Goal: Information Seeking & Learning: Learn about a topic

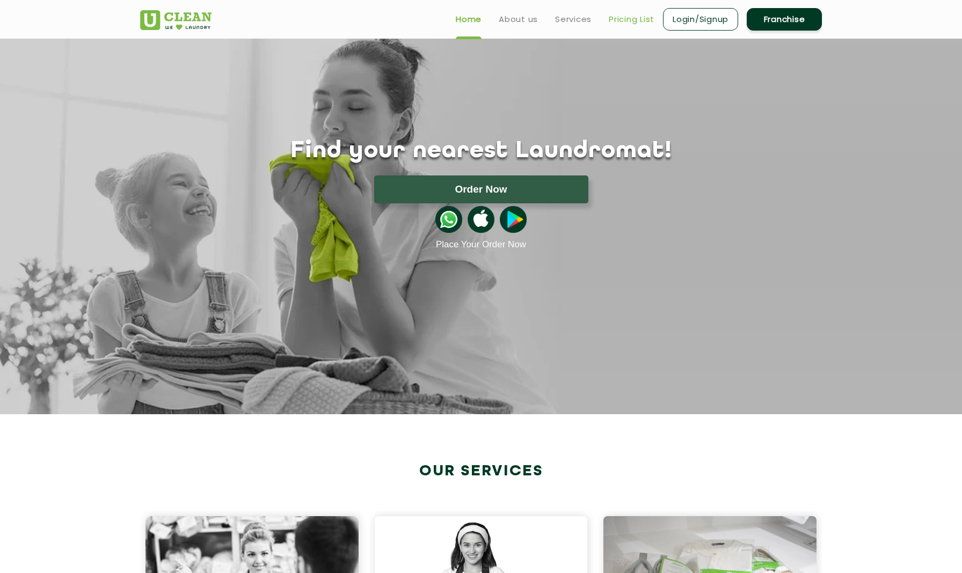
click at [634, 17] on link "Pricing List" at bounding box center [632, 19] width 46 height 13
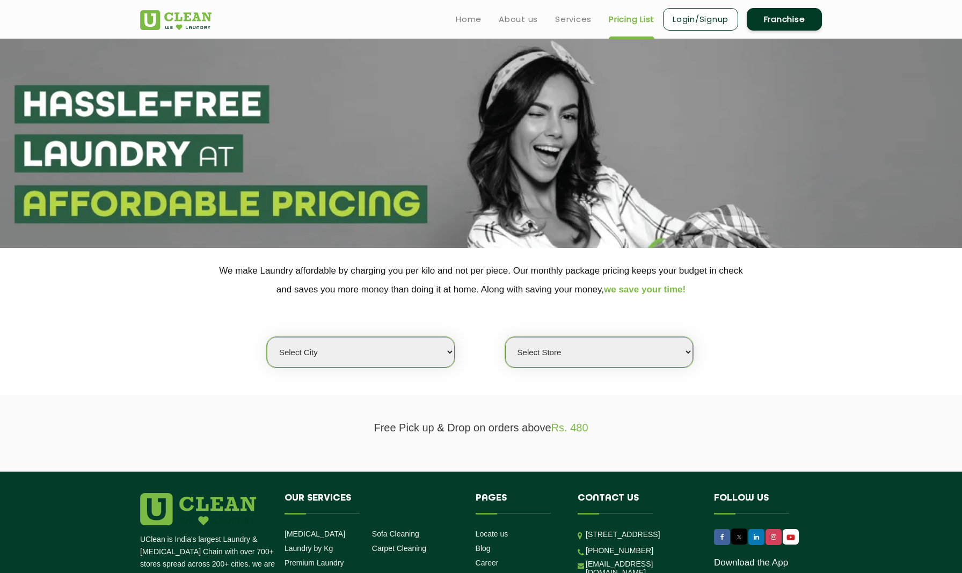
select select "5"
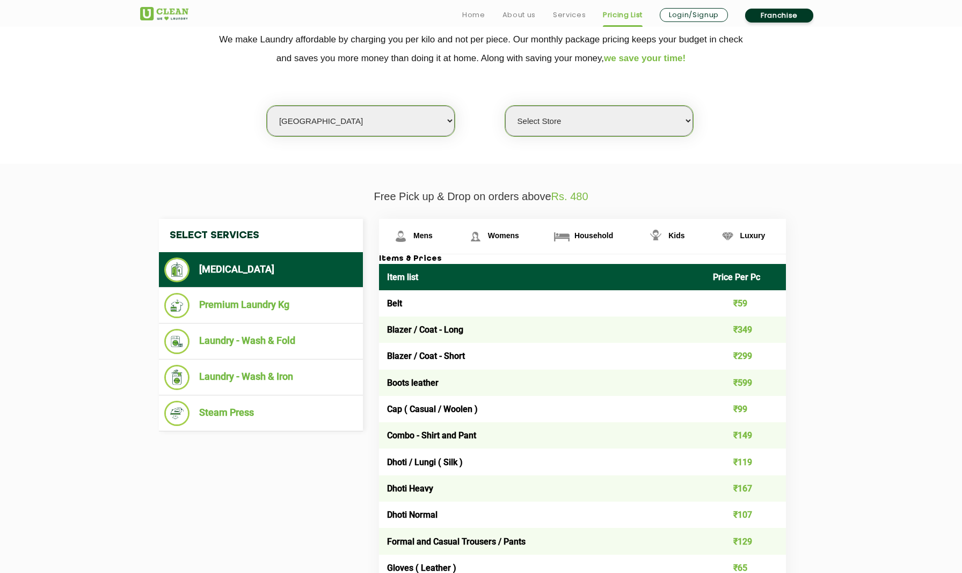
scroll to position [245, 0]
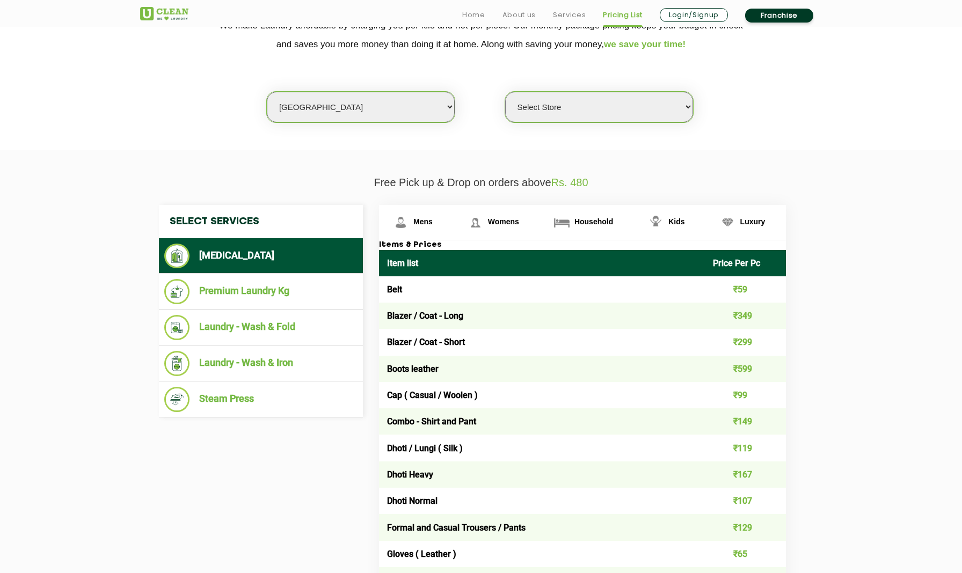
select select "382"
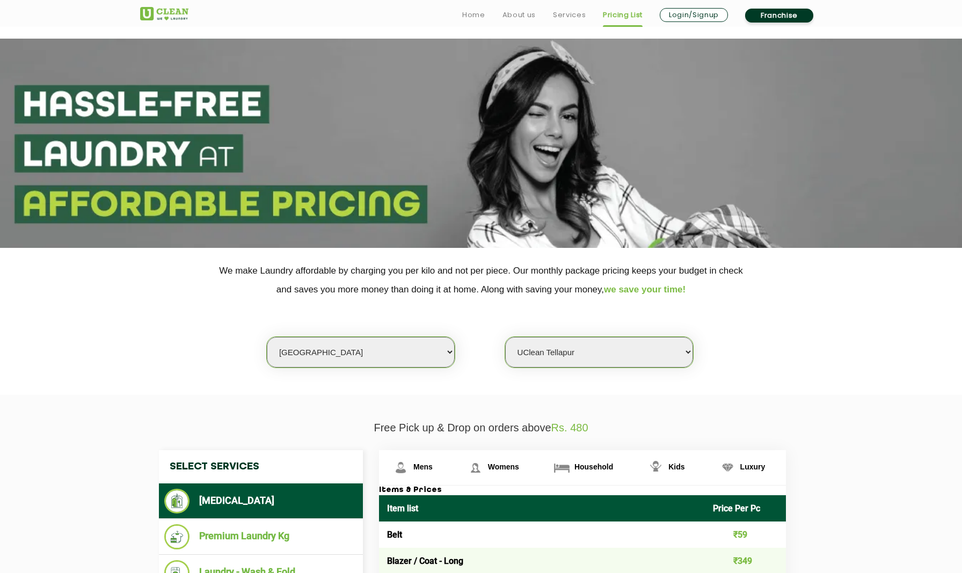
scroll to position [0, 0]
click at [560, 16] on link "Services" at bounding box center [569, 15] width 33 height 13
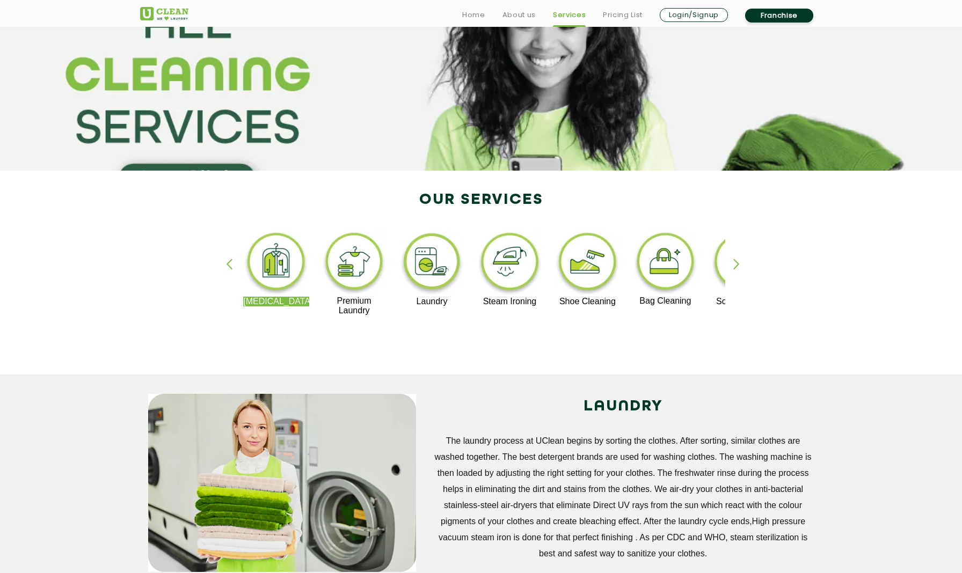
scroll to position [78, 0]
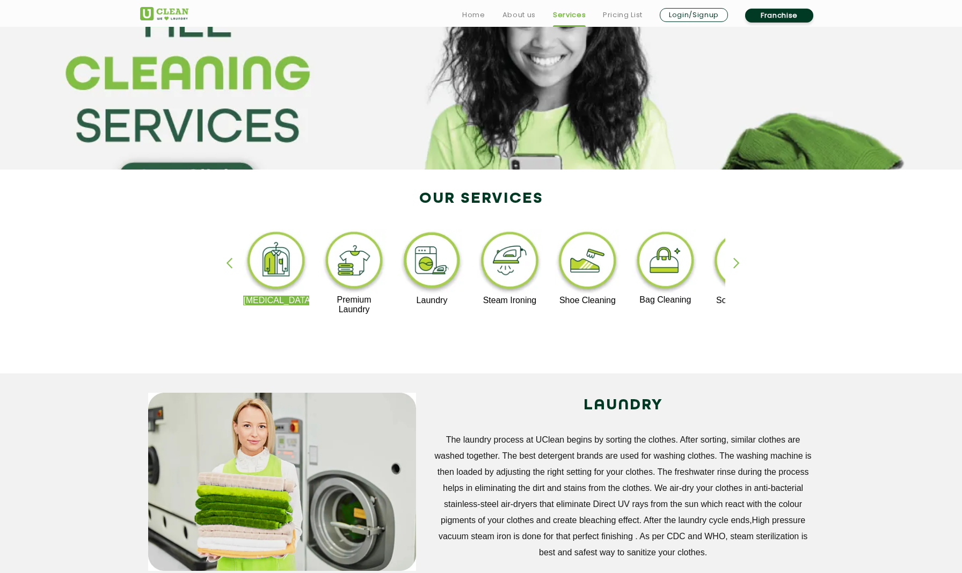
click at [511, 267] on img at bounding box center [510, 262] width 66 height 67
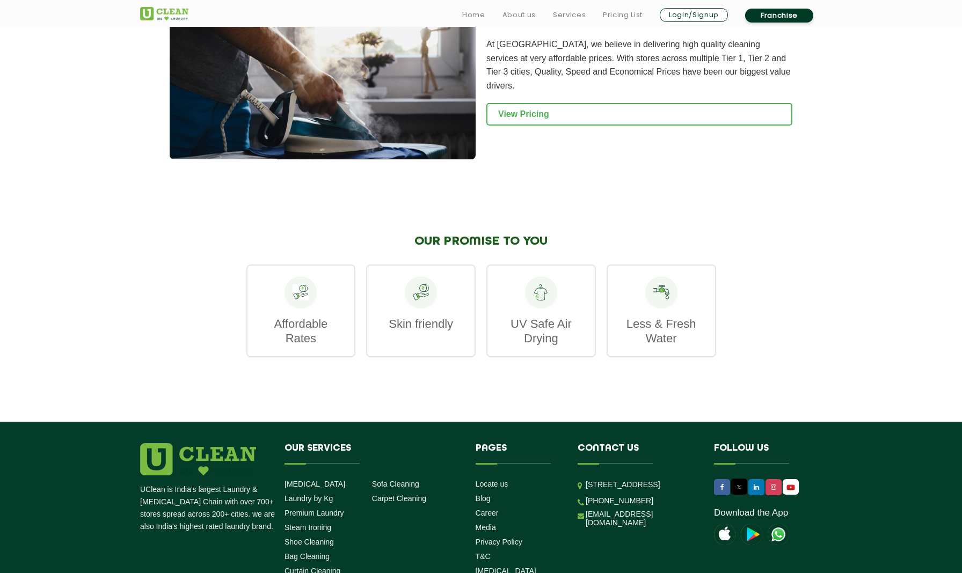
scroll to position [1348, 0]
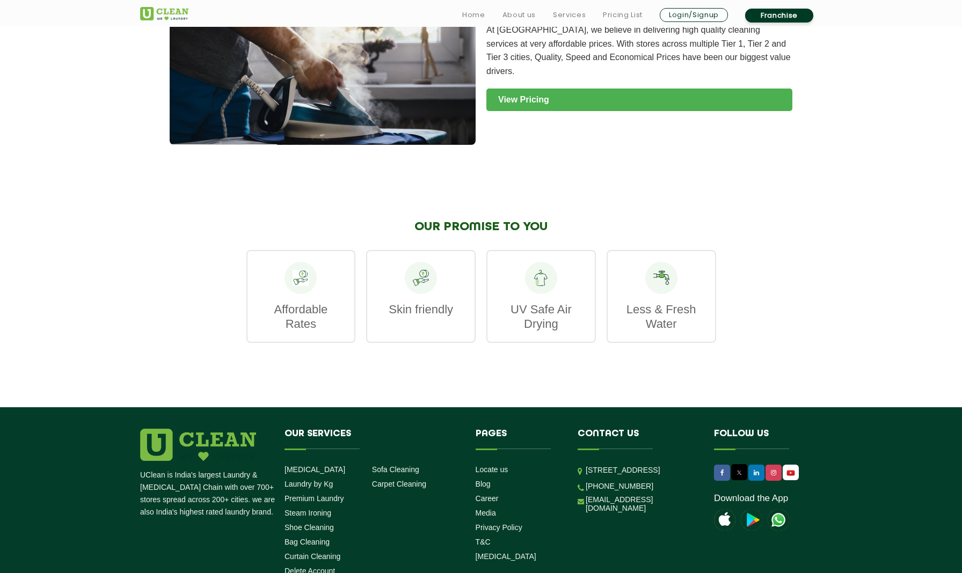
click at [514, 93] on link "View Pricing" at bounding box center [639, 100] width 306 height 23
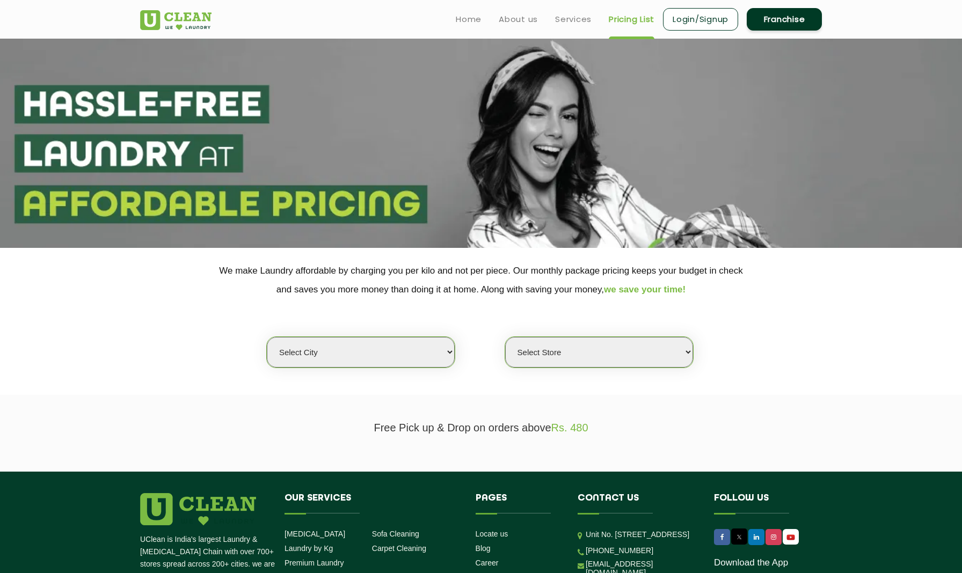
select select "5"
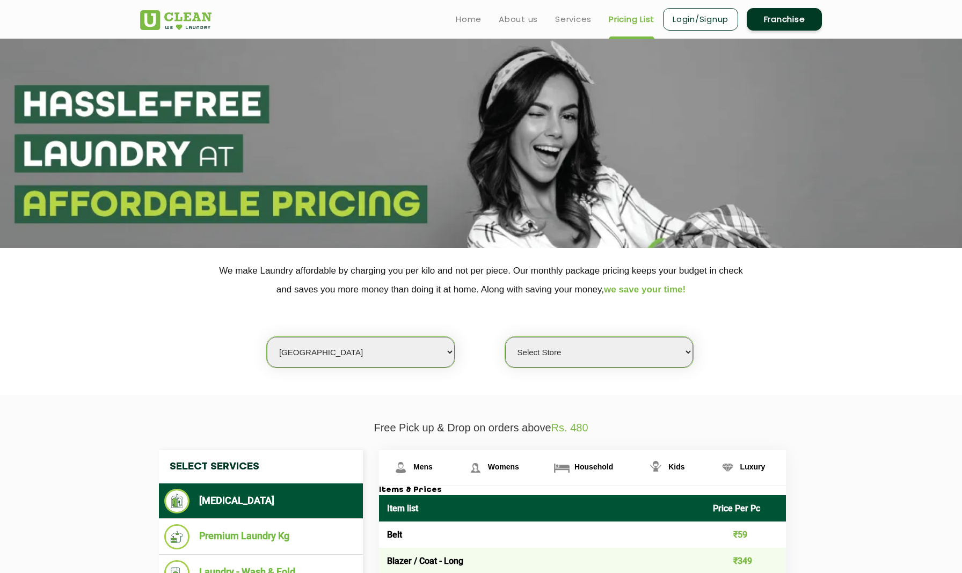
select select "382"
click at [496, 376] on section "We make Laundry affordable by charging you per kilo and not per piece. Our mont…" at bounding box center [481, 321] width 962 height 147
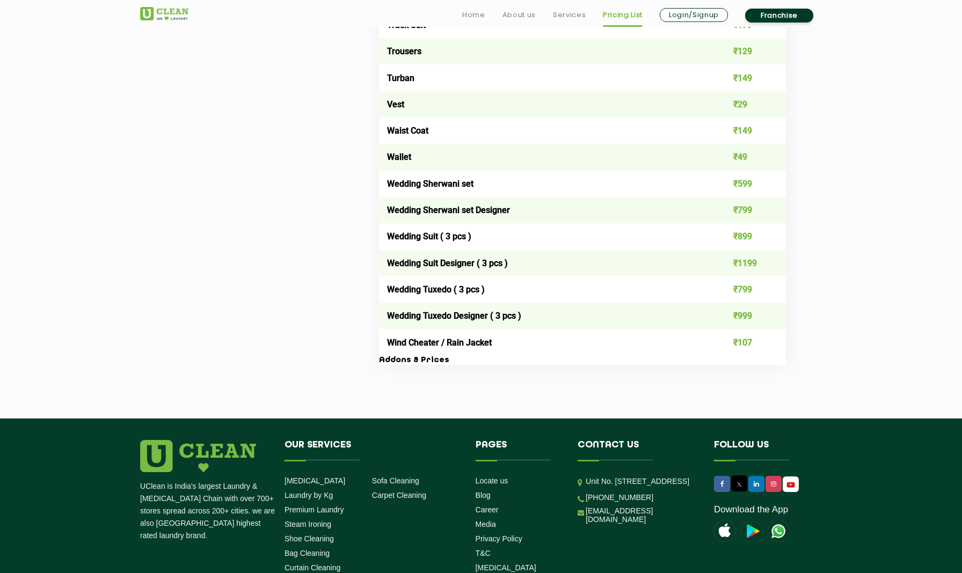
scroll to position [2046, 0]
